Goal: Communication & Community: Share content

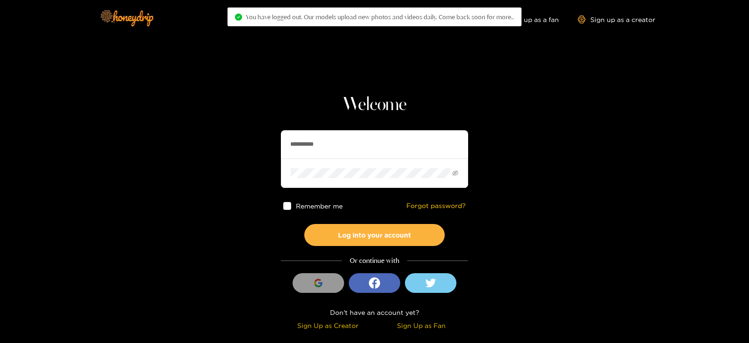
click at [216, 146] on section "**********" at bounding box center [374, 166] width 749 height 333
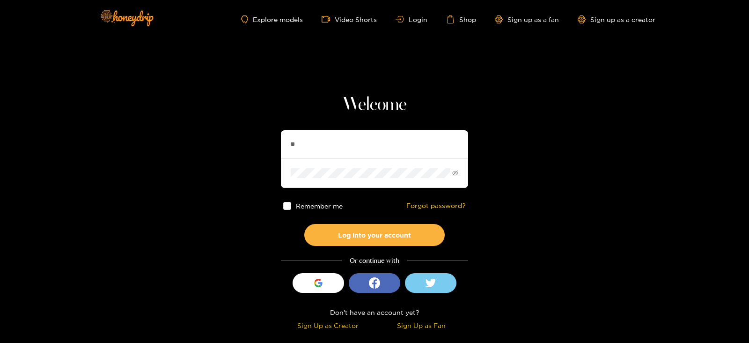
type input "**********"
click at [304, 224] on button "Log into your account" at bounding box center [374, 235] width 141 height 22
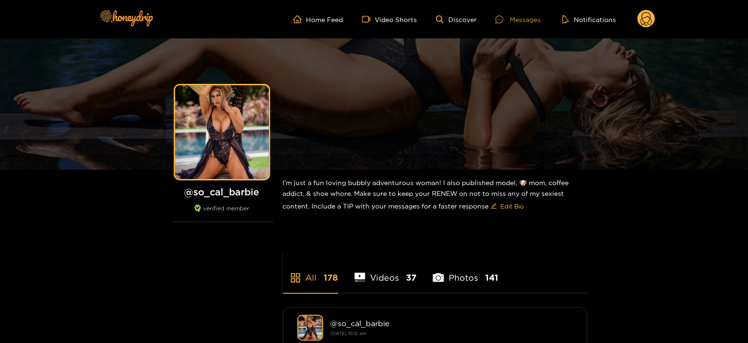
click at [520, 15] on div "Messages" at bounding box center [518, 19] width 45 height 11
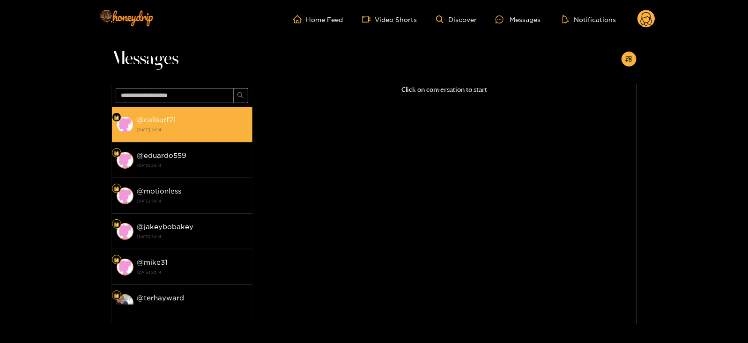
click at [169, 131] on strong "[DATE] 20:14" at bounding box center [192, 130] width 111 height 8
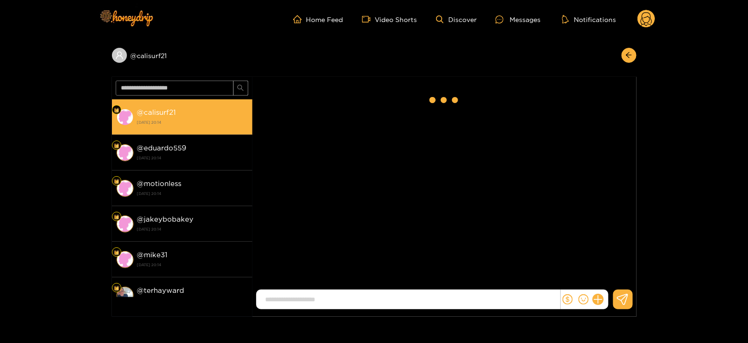
scroll to position [651, 0]
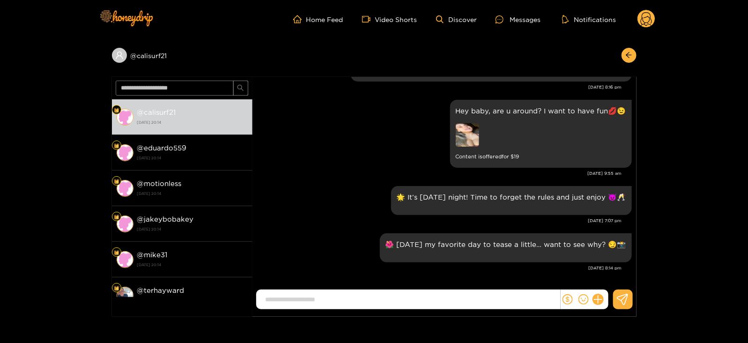
click at [647, 15] on circle at bounding box center [646, 19] width 18 height 18
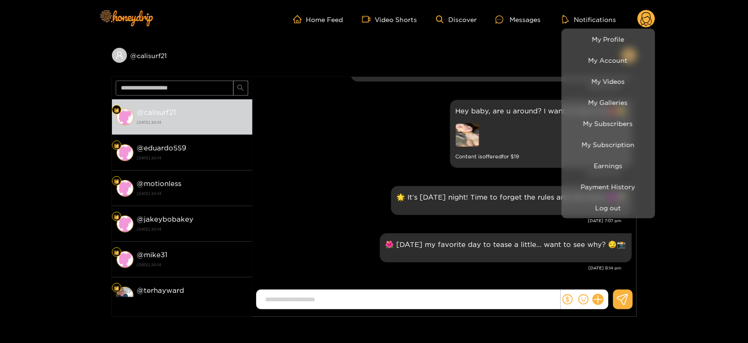
click at [468, 107] on div at bounding box center [374, 171] width 748 height 343
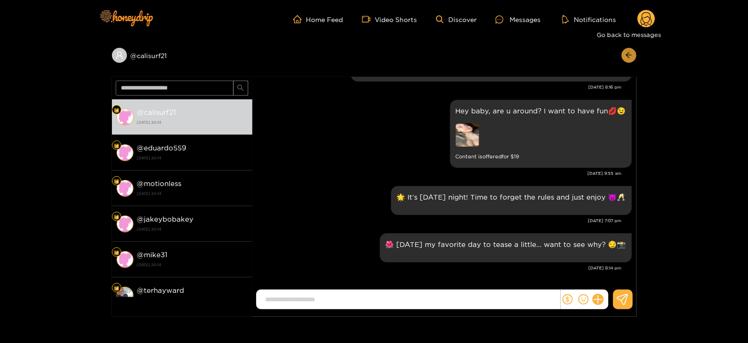
click at [627, 58] on icon "arrow-left" at bounding box center [628, 55] width 7 height 7
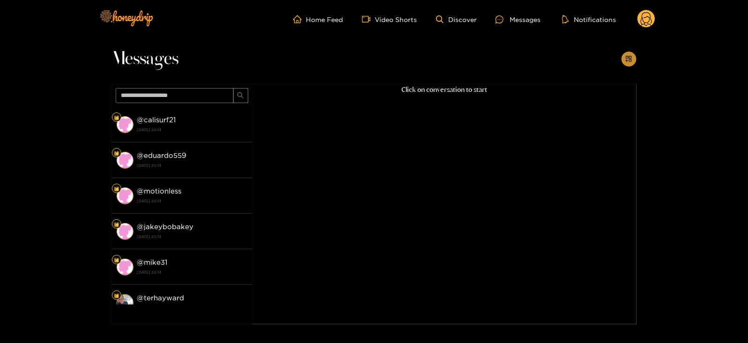
click at [626, 57] on icon "appstore-add" at bounding box center [629, 59] width 6 height 6
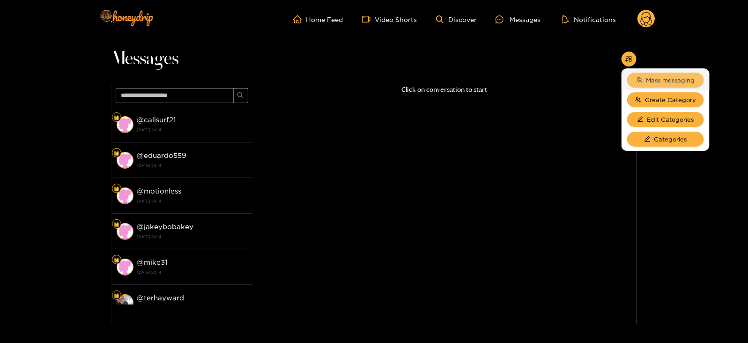
click at [651, 74] on button "Mass messaging" at bounding box center [665, 80] width 77 height 15
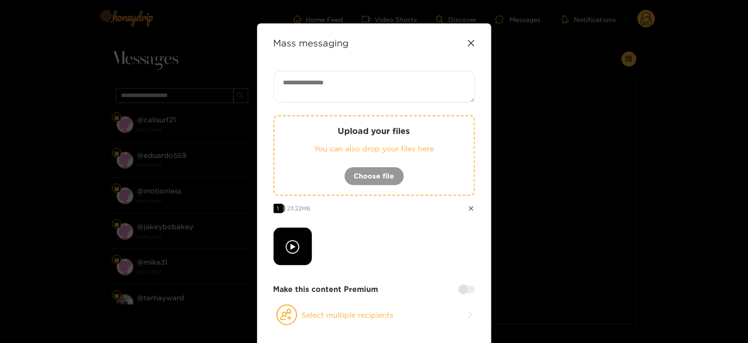
click at [317, 76] on textarea at bounding box center [374, 87] width 201 height 32
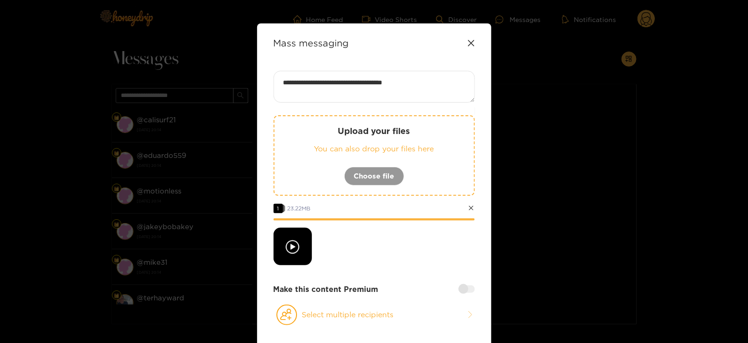
paste textarea "****"
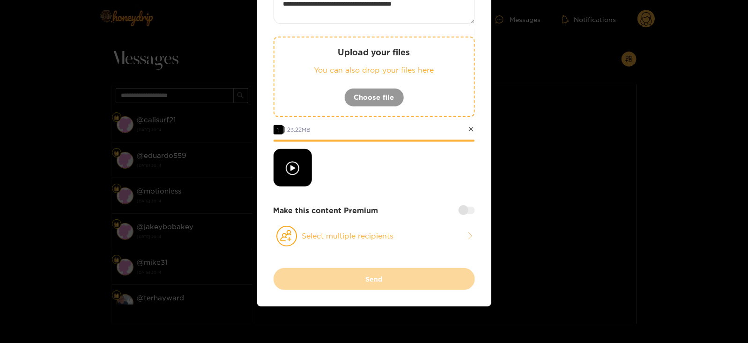
type textarea "**********"
click at [466, 213] on div at bounding box center [467, 210] width 16 height 7
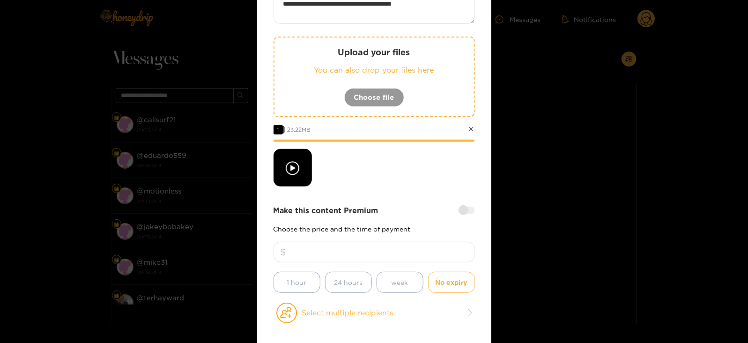
click at [407, 237] on div "Make this content Premium Choose the price and the time of payment 1 hour 24 ho…" at bounding box center [374, 249] width 201 height 88
click at [407, 244] on input "number" at bounding box center [374, 252] width 201 height 21
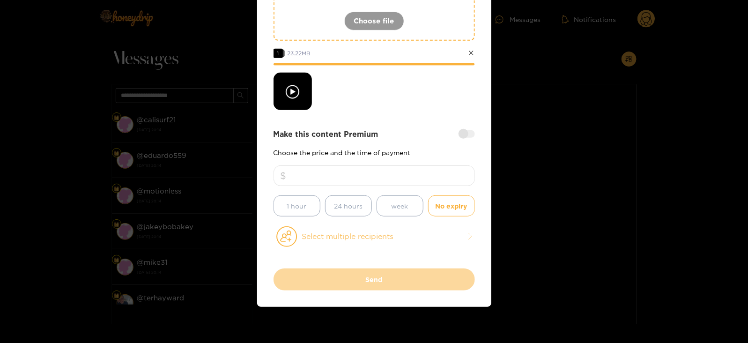
type input "**"
click at [344, 230] on button "Select multiple recipients" at bounding box center [374, 237] width 201 height 22
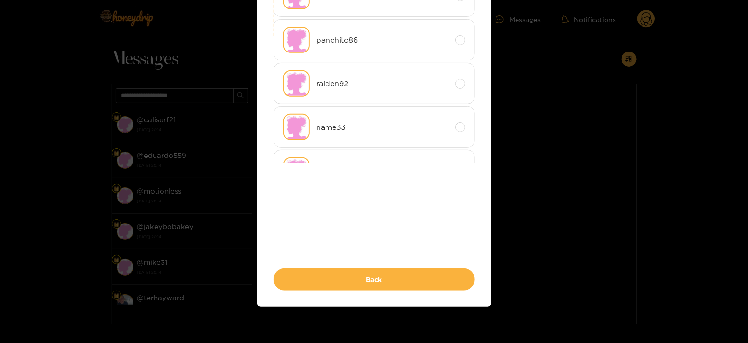
scroll to position [0, 0]
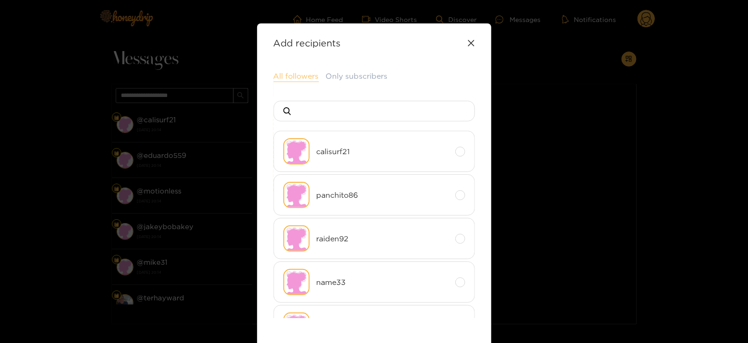
click at [298, 74] on button "All followers" at bounding box center [296, 76] width 45 height 11
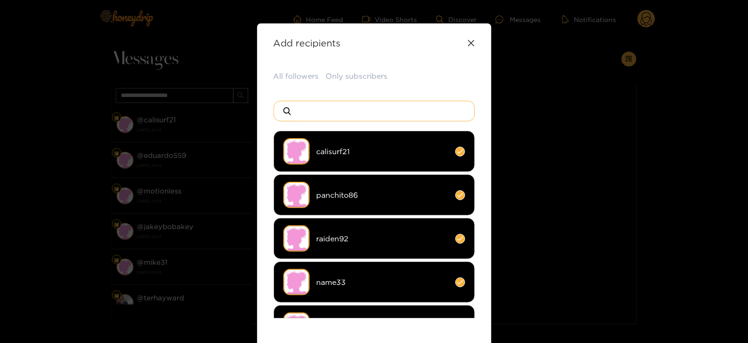
click at [327, 113] on input at bounding box center [378, 111] width 165 height 20
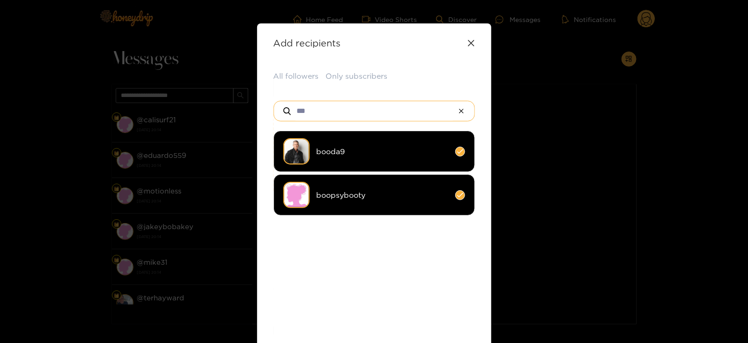
type input "***"
click at [328, 132] on li "booda9" at bounding box center [374, 151] width 201 height 41
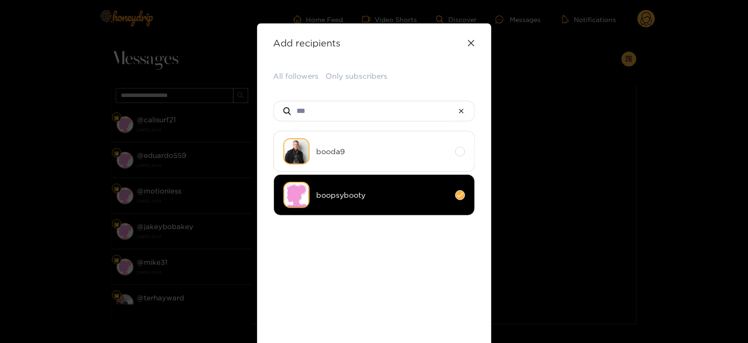
scroll to position [201, 0]
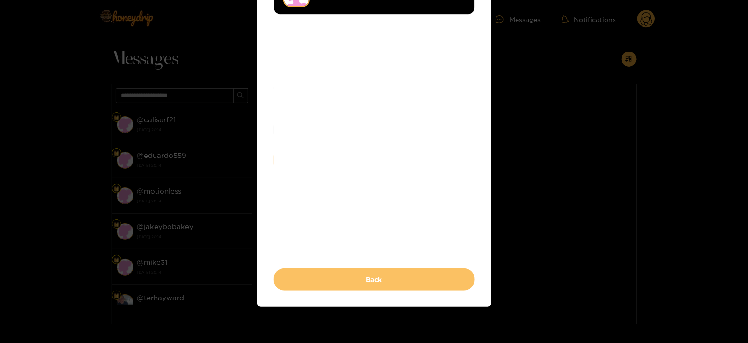
click at [317, 284] on button "Back" at bounding box center [374, 279] width 201 height 22
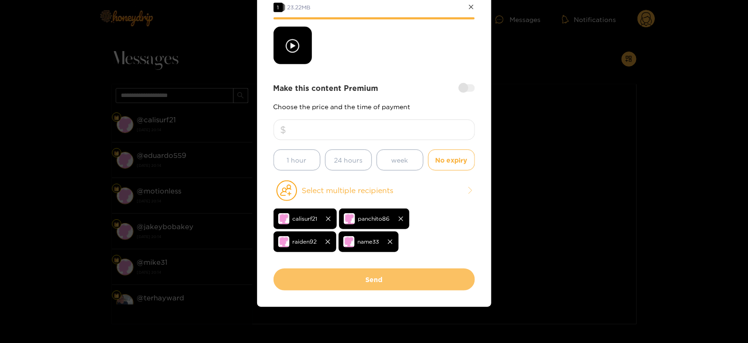
click at [317, 283] on button "Send" at bounding box center [374, 279] width 201 height 22
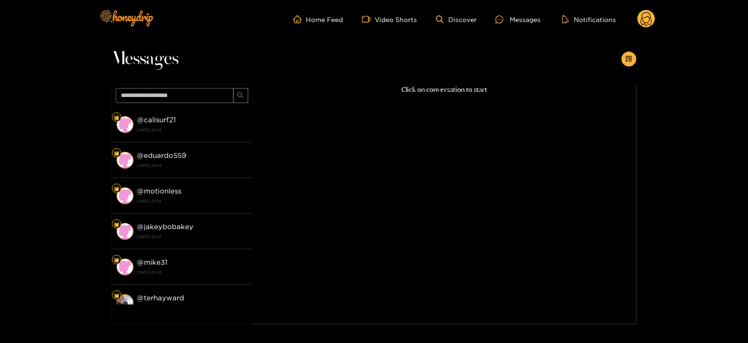
click at [652, 28] on icon at bounding box center [646, 19] width 18 height 19
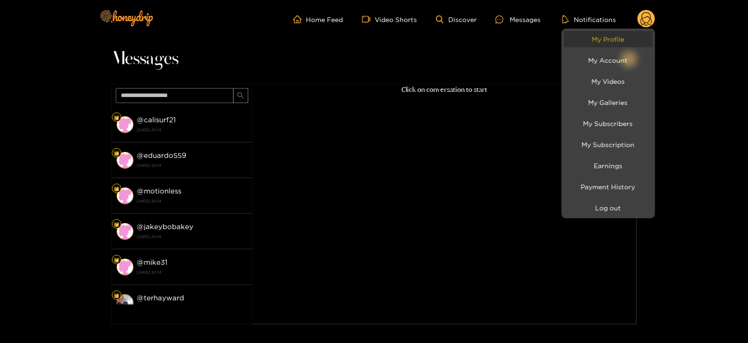
click at [607, 44] on link "My Profile" at bounding box center [608, 39] width 89 height 16
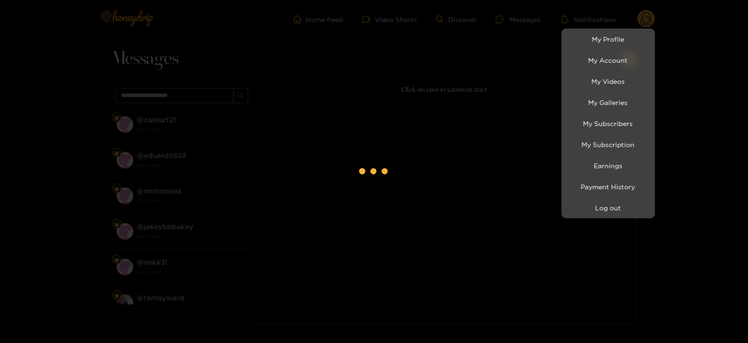
click at [508, 15] on div at bounding box center [374, 171] width 748 height 343
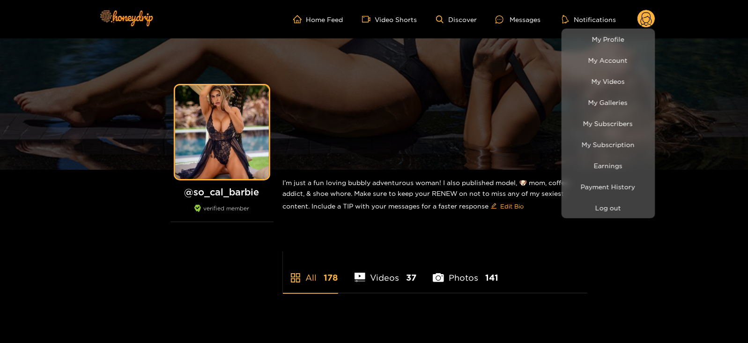
click at [508, 15] on div at bounding box center [374, 171] width 748 height 343
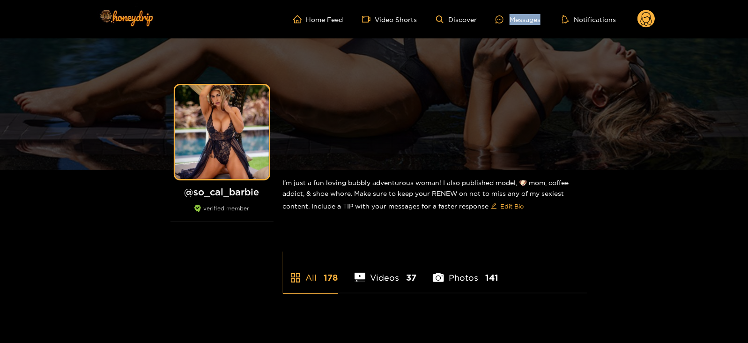
click at [508, 15] on div at bounding box center [503, 19] width 14 height 8
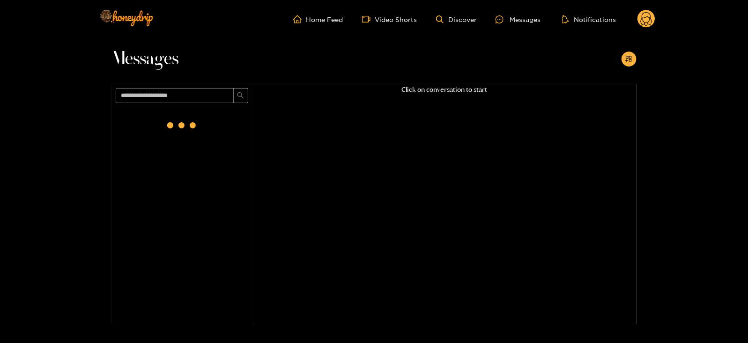
click at [641, 16] on circle at bounding box center [646, 19] width 18 height 18
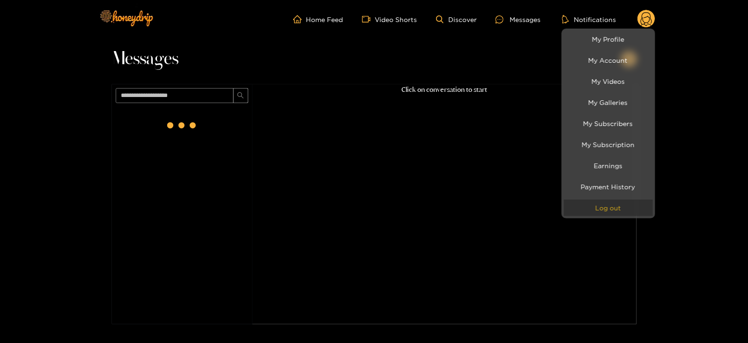
click at [615, 208] on button "Log out" at bounding box center [608, 208] width 89 height 16
